Goal: Task Accomplishment & Management: Complete application form

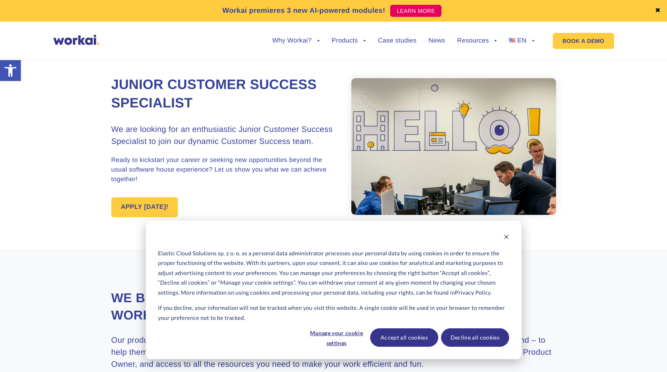
scroll to position [8, 0]
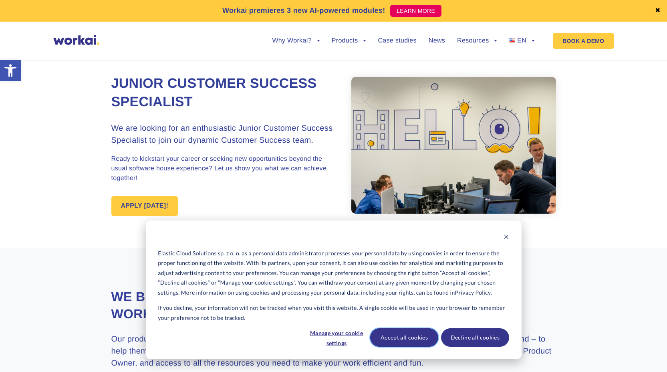
click at [421, 338] on button "Accept all cookies" at bounding box center [404, 337] width 68 height 18
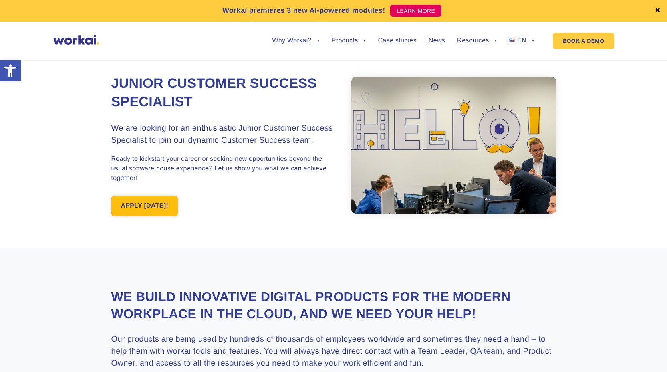
click at [159, 203] on link "APPLY [DATE]!" at bounding box center [144, 206] width 67 height 20
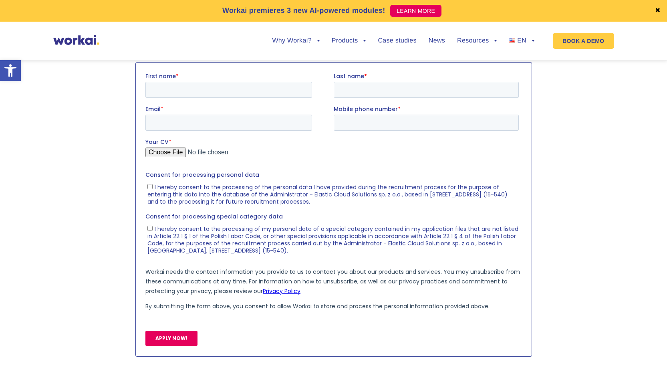
scroll to position [898, 0]
click at [240, 79] on label "First name *" at bounding box center [239, 76] width 188 height 8
click at [240, 81] on input "First name *" at bounding box center [228, 89] width 167 height 16
click at [231, 90] on input "First name *" at bounding box center [228, 89] width 167 height 16
type input "Onur"
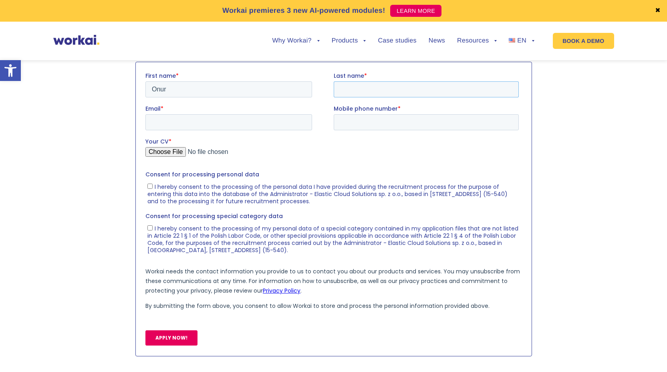
type input "[PERSON_NAME]"
type input "[DOMAIN_NAME][EMAIL_ADDRESS][DOMAIN_NAME]"
type input "[PHONE_NUMBER]"
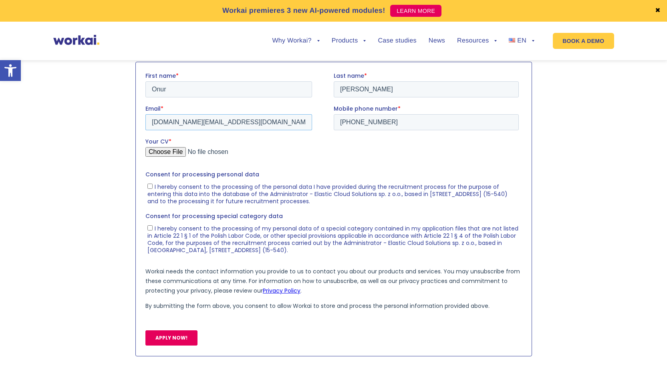
drag, startPoint x: 222, startPoint y: 124, endPoint x: 228, endPoint y: 124, distance: 6.0
click at [227, 124] on input "[DOMAIN_NAME][EMAIL_ADDRESS][DOMAIN_NAME]" at bounding box center [228, 122] width 167 height 16
drag, startPoint x: 237, startPoint y: 124, endPoint x: 35, endPoint y: 100, distance: 203.5
click at [145, 100] on html "First name * Onur Last name * [PERSON_NAME] * [DOMAIN_NAME][EMAIL_ADDRESS][DOMA…" at bounding box center [333, 215] width 376 height 287
type input "K"
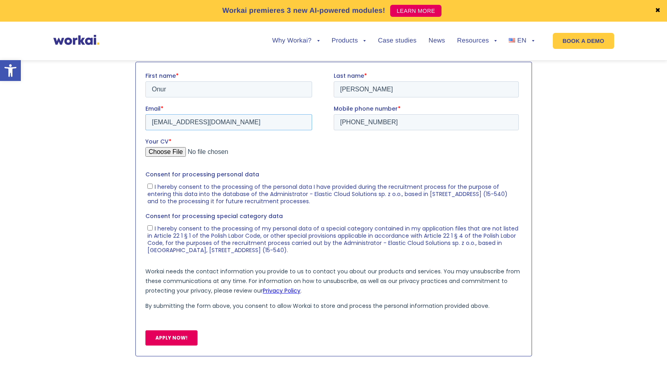
type input "[EMAIL_ADDRESS][DOMAIN_NAME]"
click at [147, 147] on div "Your CV *" at bounding box center [333, 150] width 376 height 26
click at [155, 153] on input "Your CV *" at bounding box center [331, 155] width 373 height 16
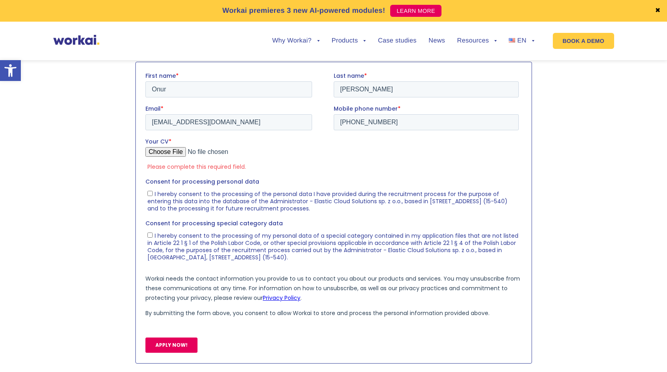
type input "C:\fakepath\Kara-Onur, CV (Europass) Eng. Sept-25 (1).pdf"
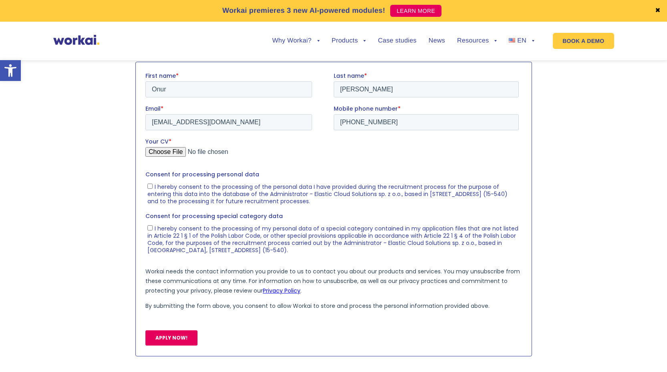
click at [149, 184] on input "I hereby consent to the processing of the personal data I have provided during …" at bounding box center [149, 185] width 5 height 5
checkbox input "true"
click at [149, 227] on input "I hereby consent to the processing of my personal data of a special category co…" at bounding box center [149, 227] width 5 height 5
checkbox input "true"
drag, startPoint x: 173, startPoint y: 334, endPoint x: 403, endPoint y: 121, distance: 313.4
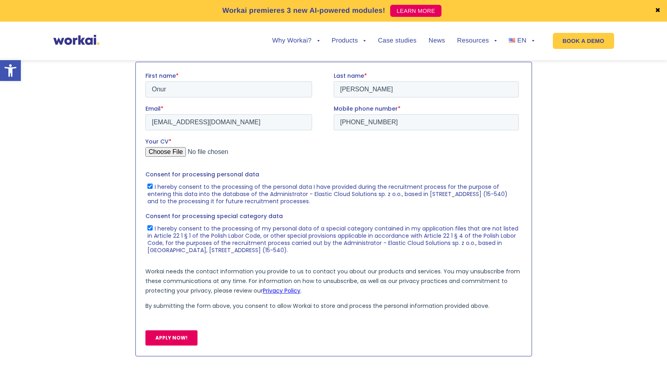
click at [398, 121] on form "First name * Onur Last name * [PERSON_NAME] Email * [EMAIL_ADDRESS][DOMAIN_NAME…" at bounding box center [333, 212] width 376 height 280
click at [360, 123] on input "[PHONE_NUMBER]" at bounding box center [425, 122] width 185 height 16
drag, startPoint x: 403, startPoint y: 122, endPoint x: 289, endPoint y: 105, distance: 115.0
click at [290, 107] on fieldset "Email * [EMAIL_ADDRESS][DOMAIN_NAME] Mobile phone number * [PHONE_NUMBER]" at bounding box center [333, 121] width 376 height 33
click at [405, 121] on input "[PHONE_NUMBER]" at bounding box center [425, 122] width 185 height 16
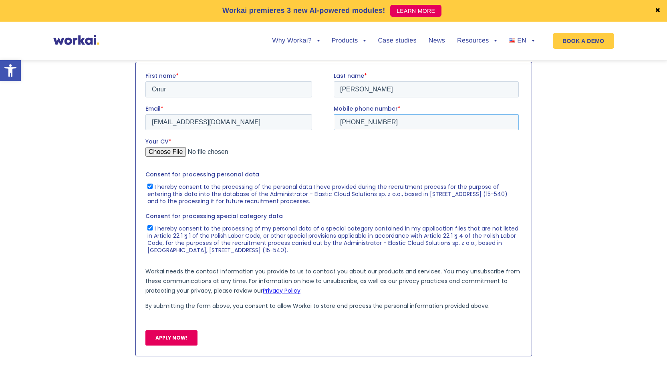
drag, startPoint x: 406, startPoint y: 121, endPoint x: 396, endPoint y: 122, distance: 9.3
click at [388, 124] on input "[PHONE_NUMBER]" at bounding box center [425, 122] width 185 height 16
click at [400, 121] on input "[PHONE_NUMBER]" at bounding box center [425, 122] width 185 height 16
type input "[PHONE_NUMBER]"
click at [403, 243] on span "I hereby consent to the processing of my personal data of a special category co…" at bounding box center [332, 239] width 371 height 30
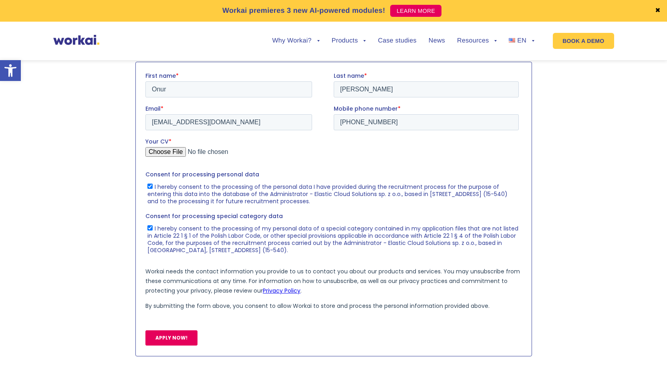
click at [152, 230] on input "I hereby consent to the processing of my personal data of a special category co…" at bounding box center [149, 227] width 5 height 5
click at [146, 225] on ul "I hereby consent to the processing of my personal data of a special category co…" at bounding box center [331, 237] width 373 height 32
click at [149, 226] on input "I hereby consent to the processing of my personal data of a special category co…" at bounding box center [149, 227] width 5 height 5
checkbox input "true"
click at [180, 337] on input "APPLY NOW!" at bounding box center [171, 337] width 52 height 15
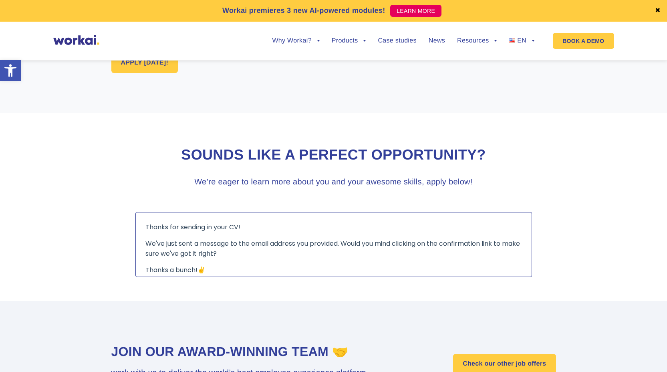
scroll to position [671, 0]
